Goal: Navigation & Orientation: Find specific page/section

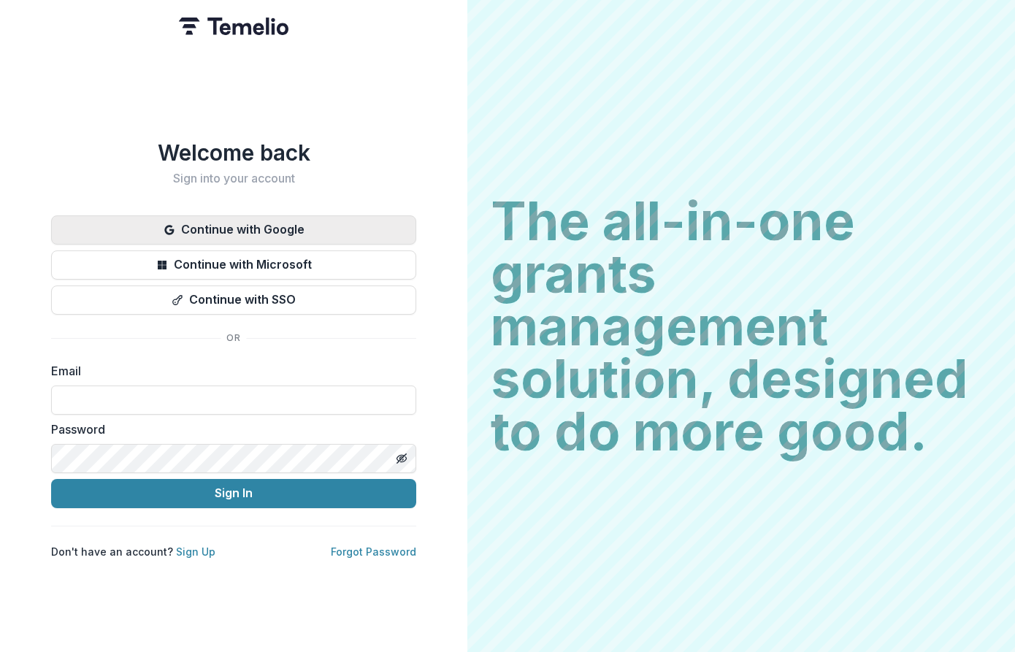
click at [261, 226] on button "Continue with Google" at bounding box center [233, 229] width 365 height 29
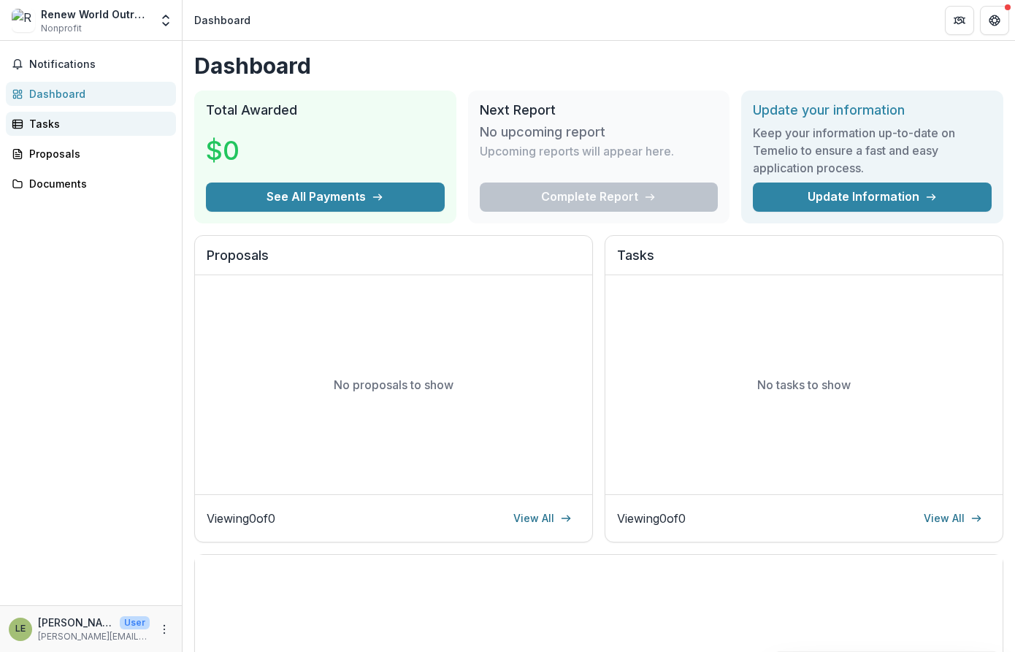
click at [50, 120] on div "Tasks" at bounding box center [96, 123] width 135 height 15
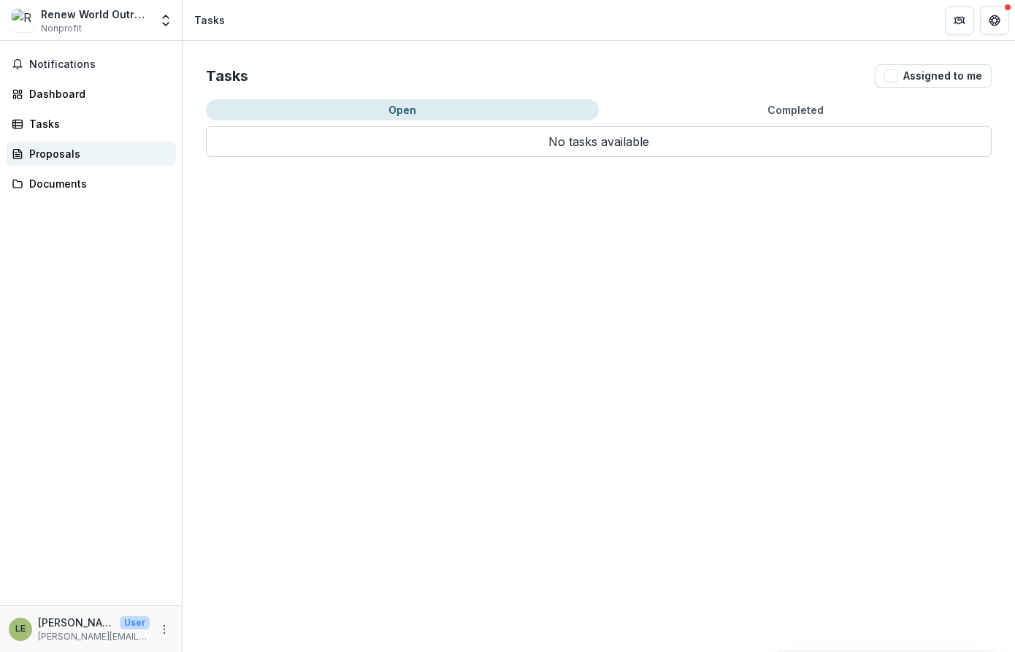
click at [51, 152] on div "Proposals" at bounding box center [96, 153] width 135 height 15
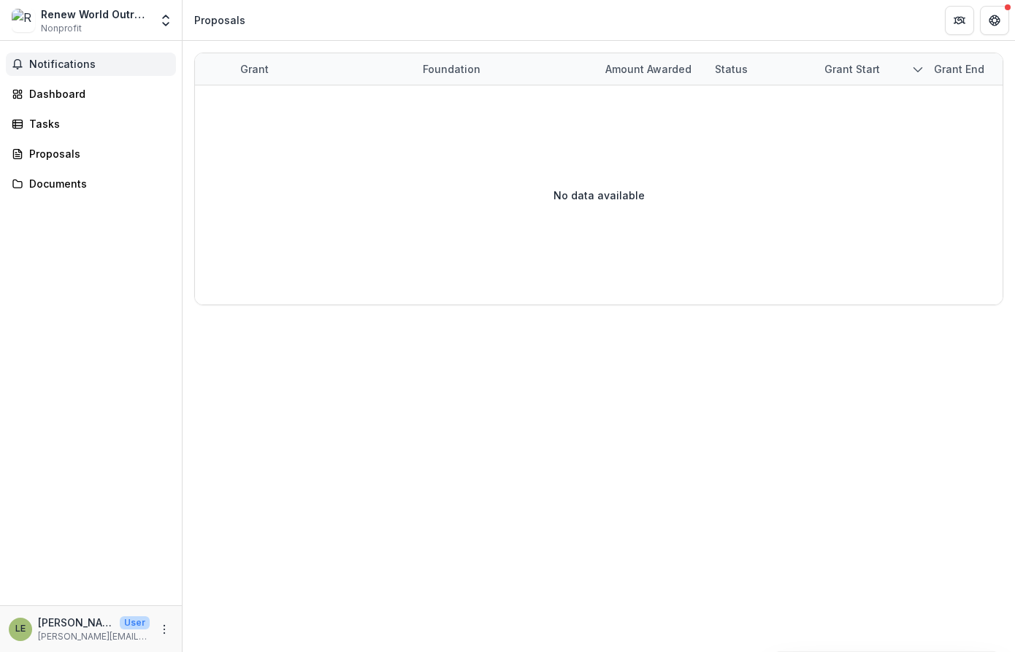
click at [56, 59] on span "Notifications" at bounding box center [99, 64] width 141 height 12
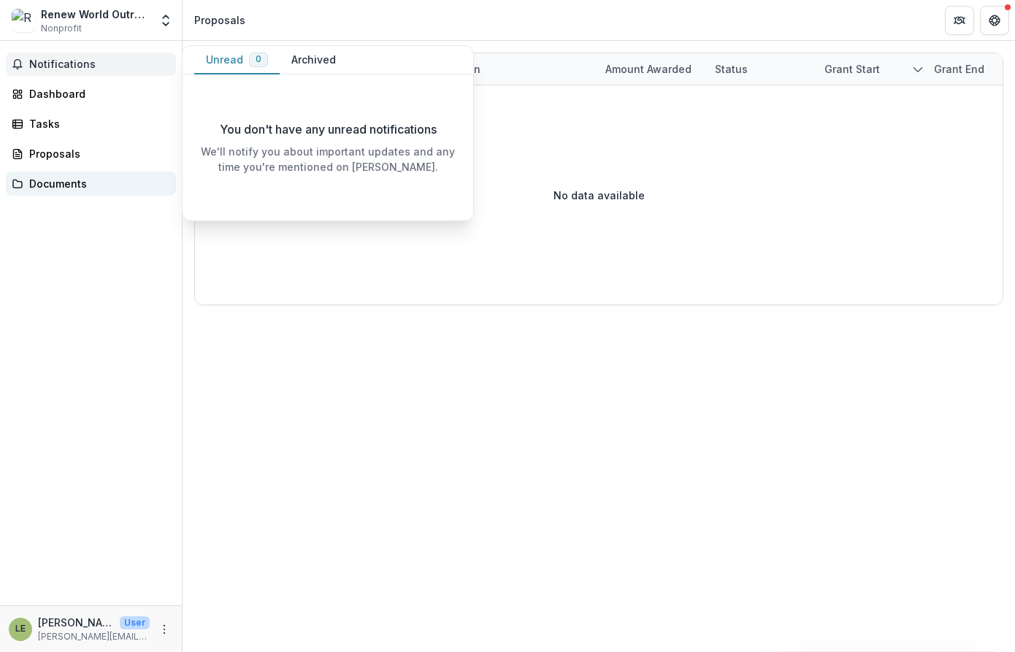
click at [58, 184] on div "Documents" at bounding box center [96, 183] width 135 height 15
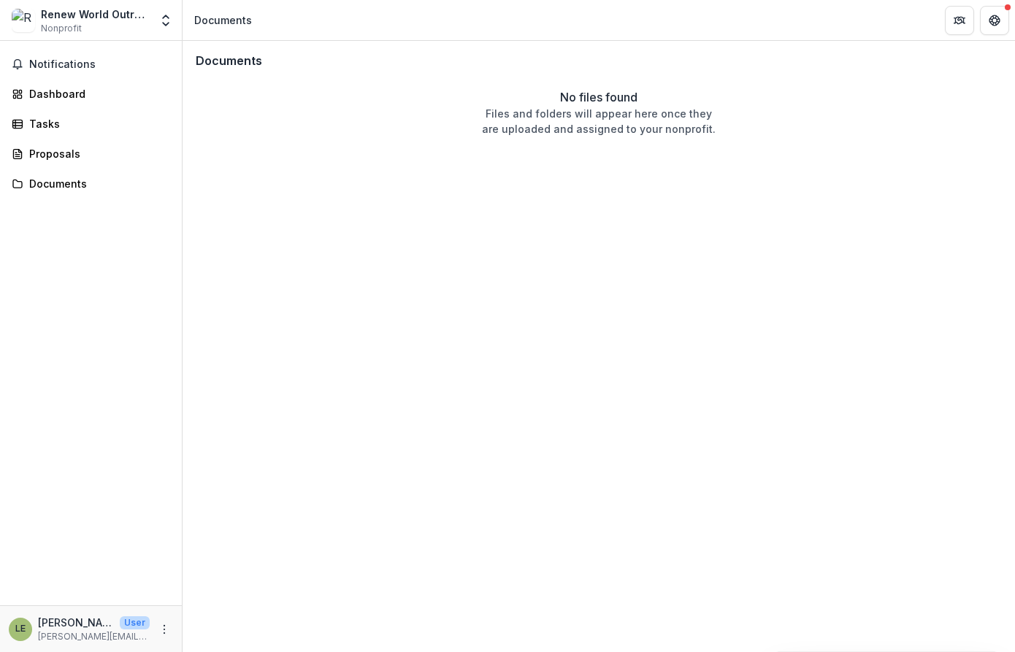
click at [65, 29] on span "Nonprofit" at bounding box center [61, 28] width 41 height 13
click at [72, 15] on div "Renew World Outreach" at bounding box center [95, 14] width 109 height 15
click at [55, 61] on span "Notifications" at bounding box center [99, 64] width 141 height 12
click at [54, 91] on div "Dashboard" at bounding box center [96, 93] width 135 height 15
